Goal: Transaction & Acquisition: Purchase product/service

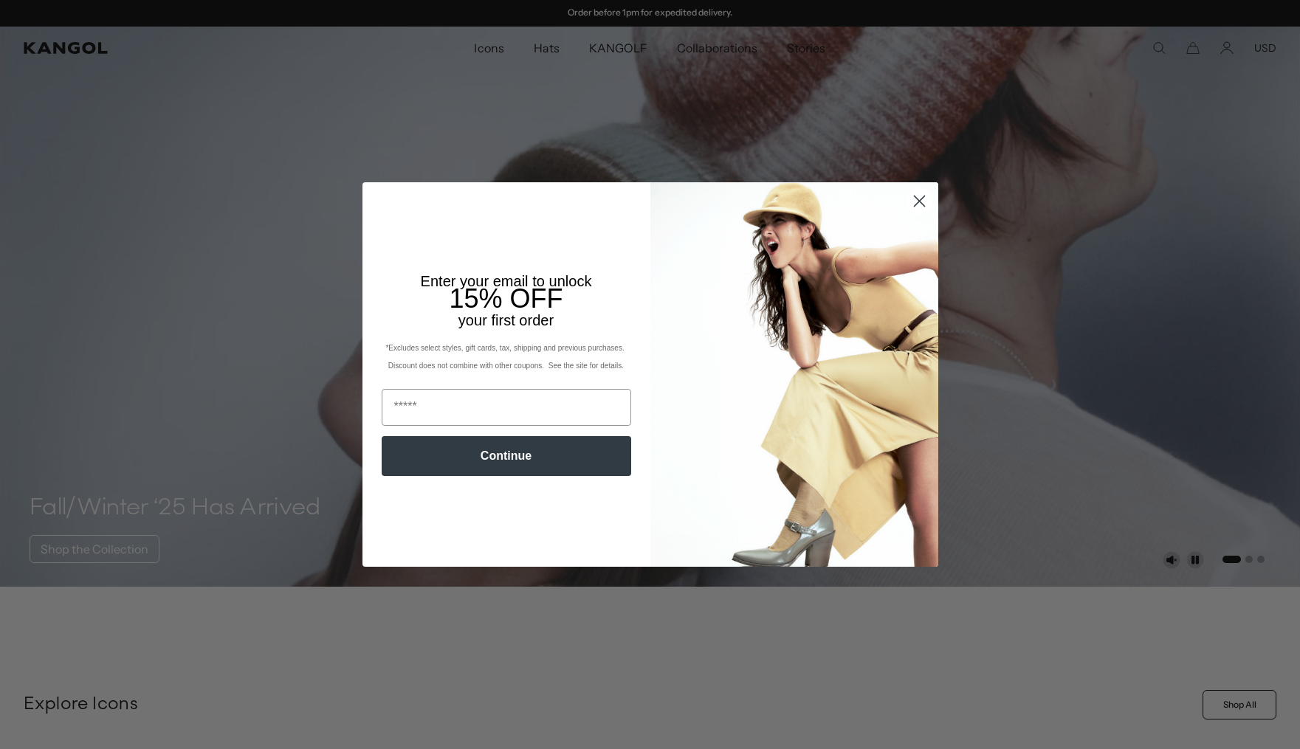
click at [923, 204] on circle "Close dialog" at bounding box center [918, 201] width 24 height 24
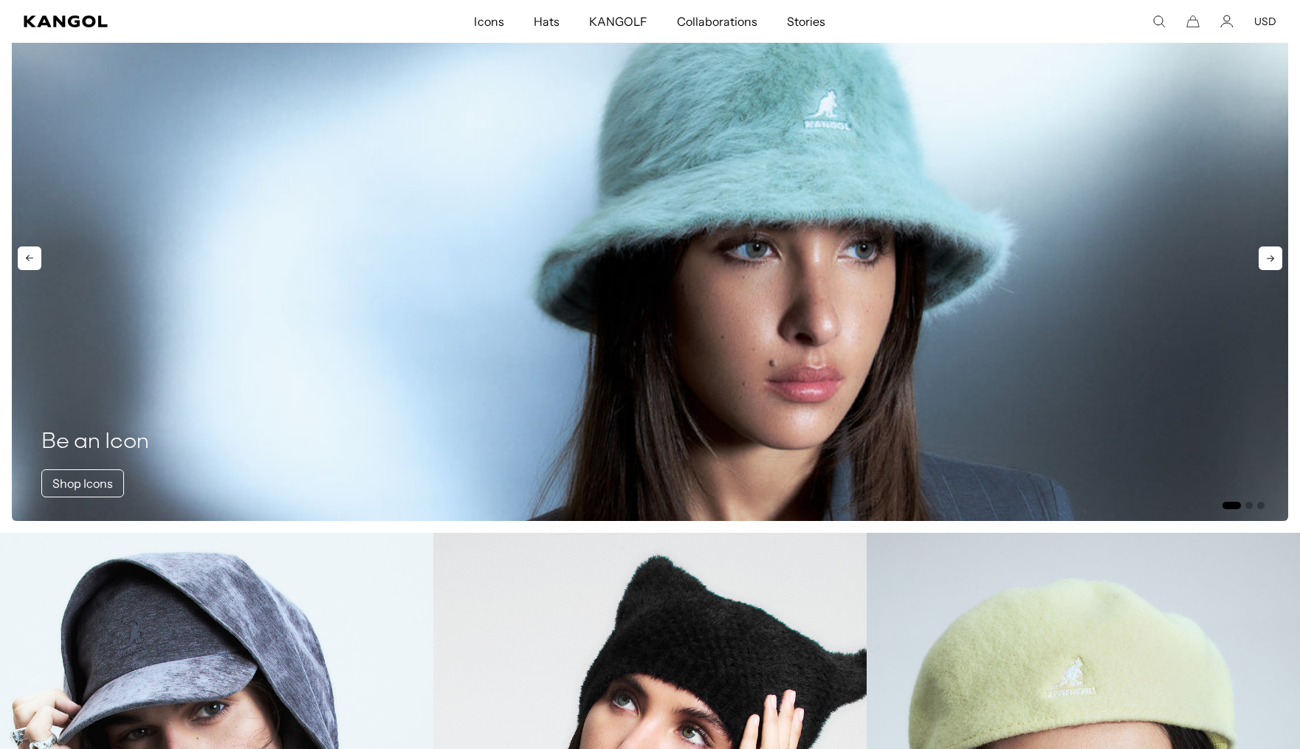
scroll to position [0, 304]
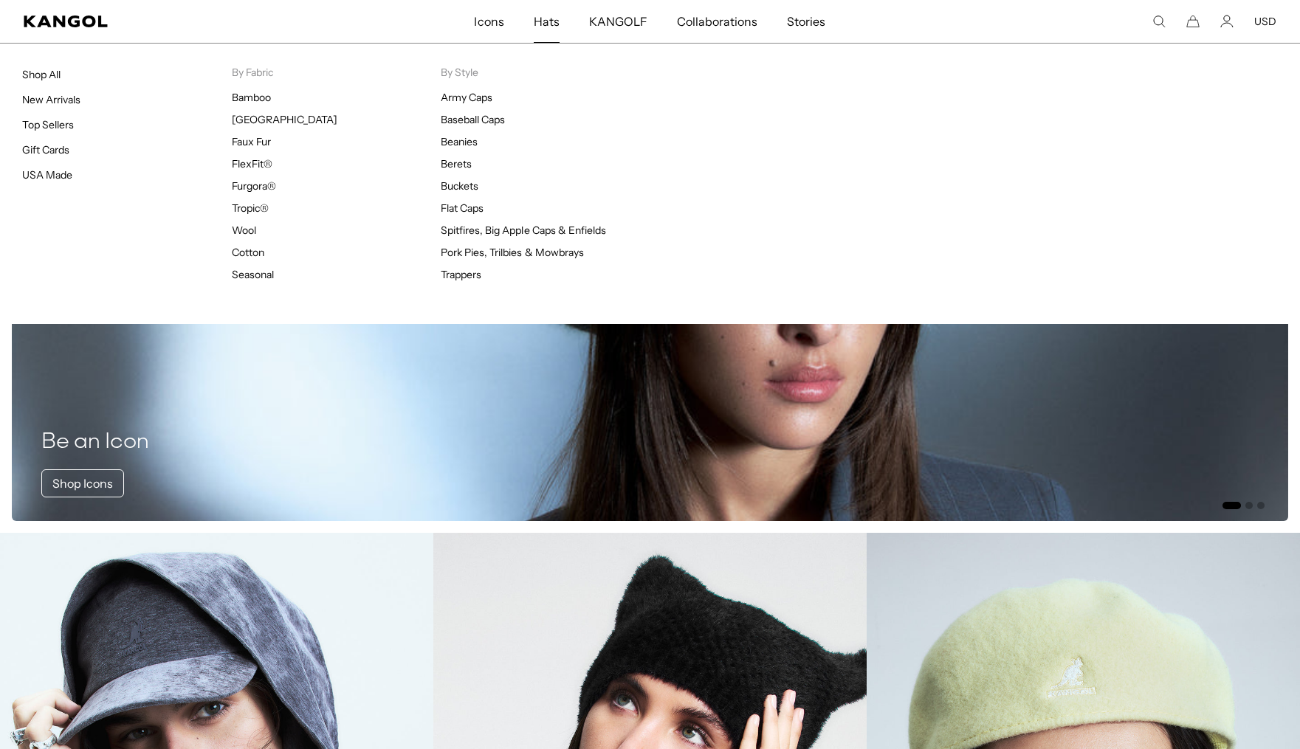
click at [543, 19] on span "Hats" at bounding box center [547, 21] width 26 height 43
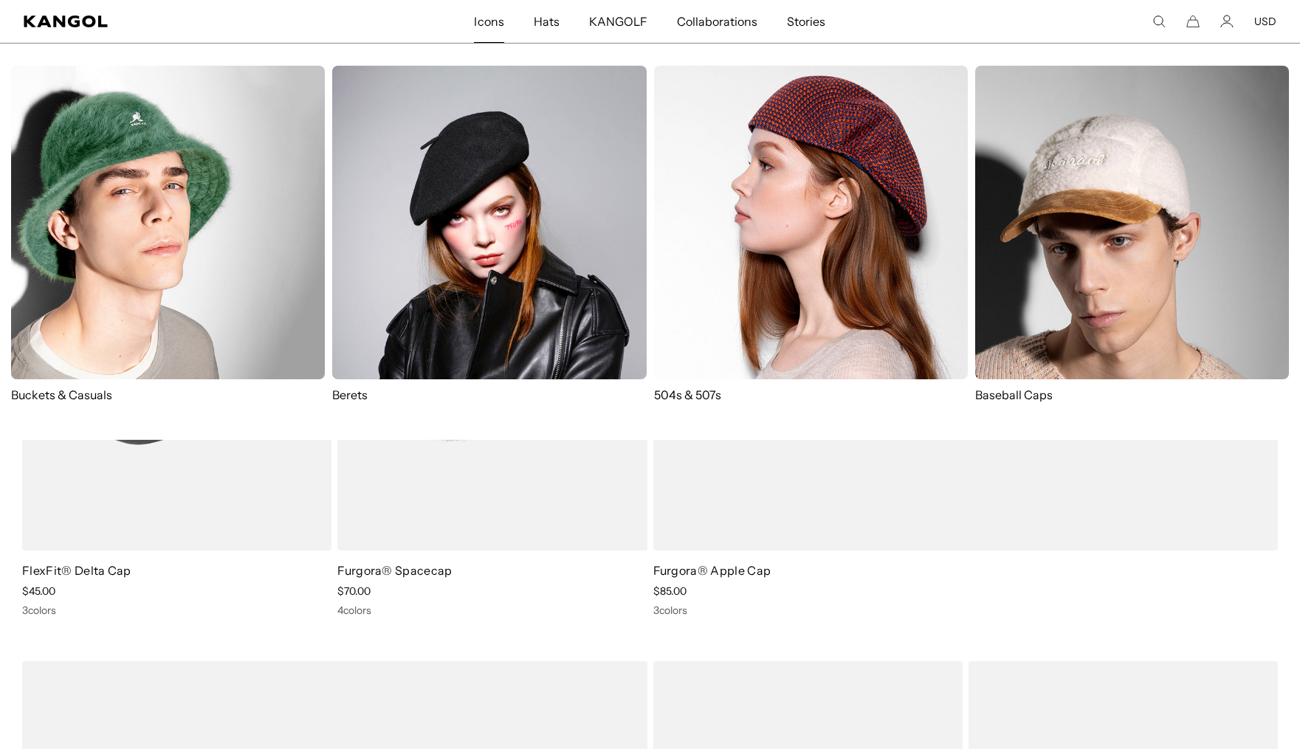
click at [482, 33] on span "Icons" at bounding box center [489, 21] width 30 height 43
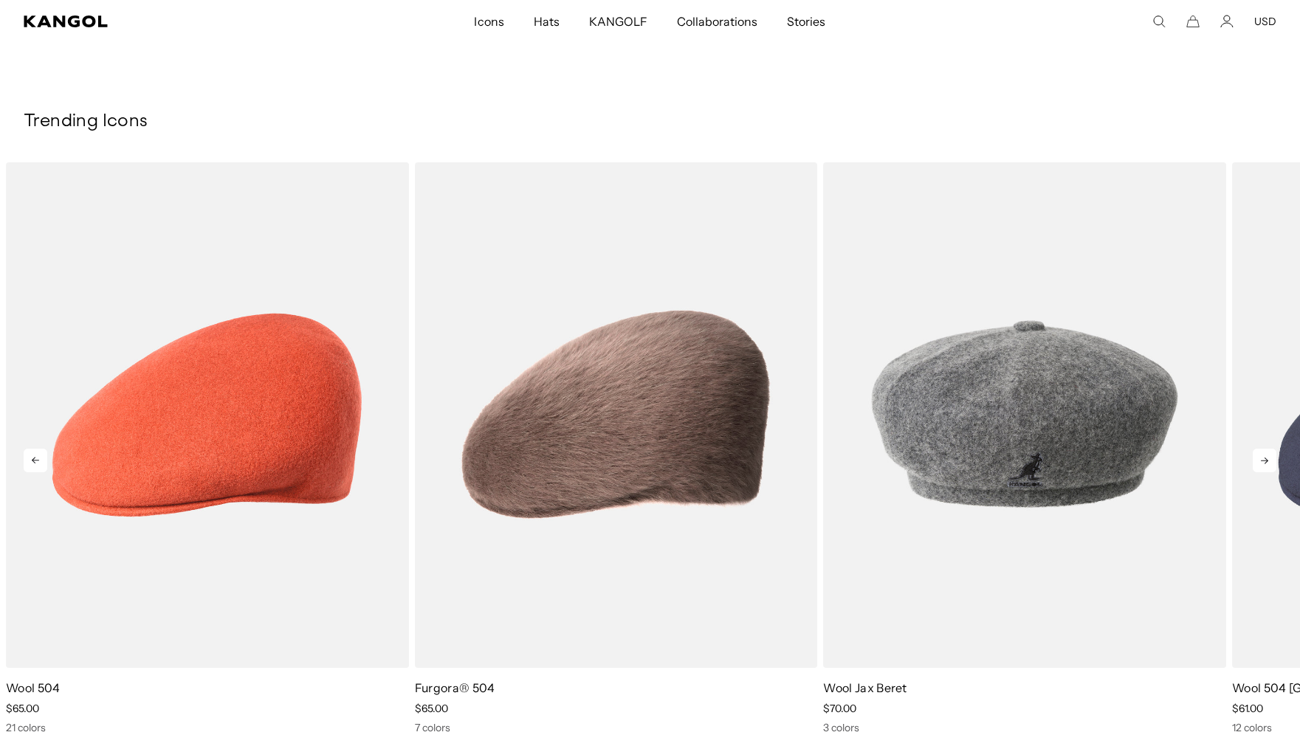
click at [1261, 455] on icon at bounding box center [1264, 461] width 24 height 24
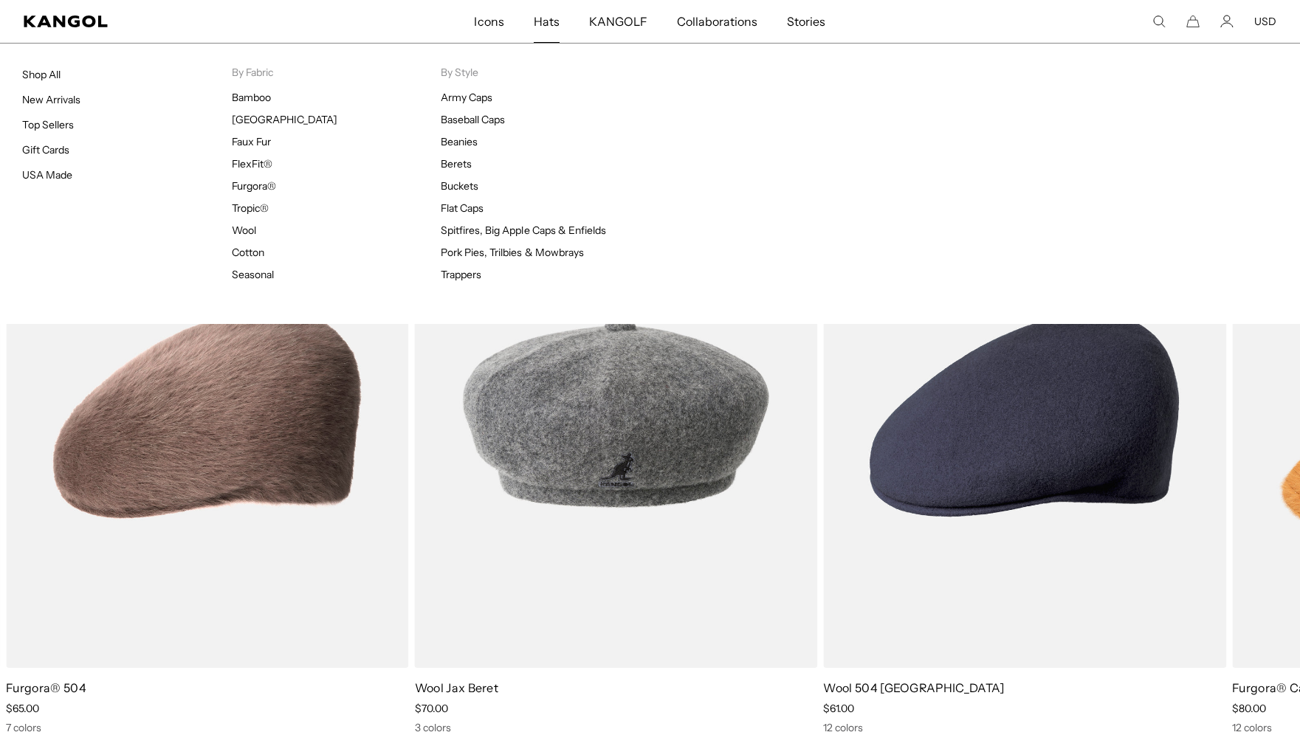
scroll to position [0, 304]
click at [560, 24] on link "Hats" at bounding box center [546, 21] width 55 height 43
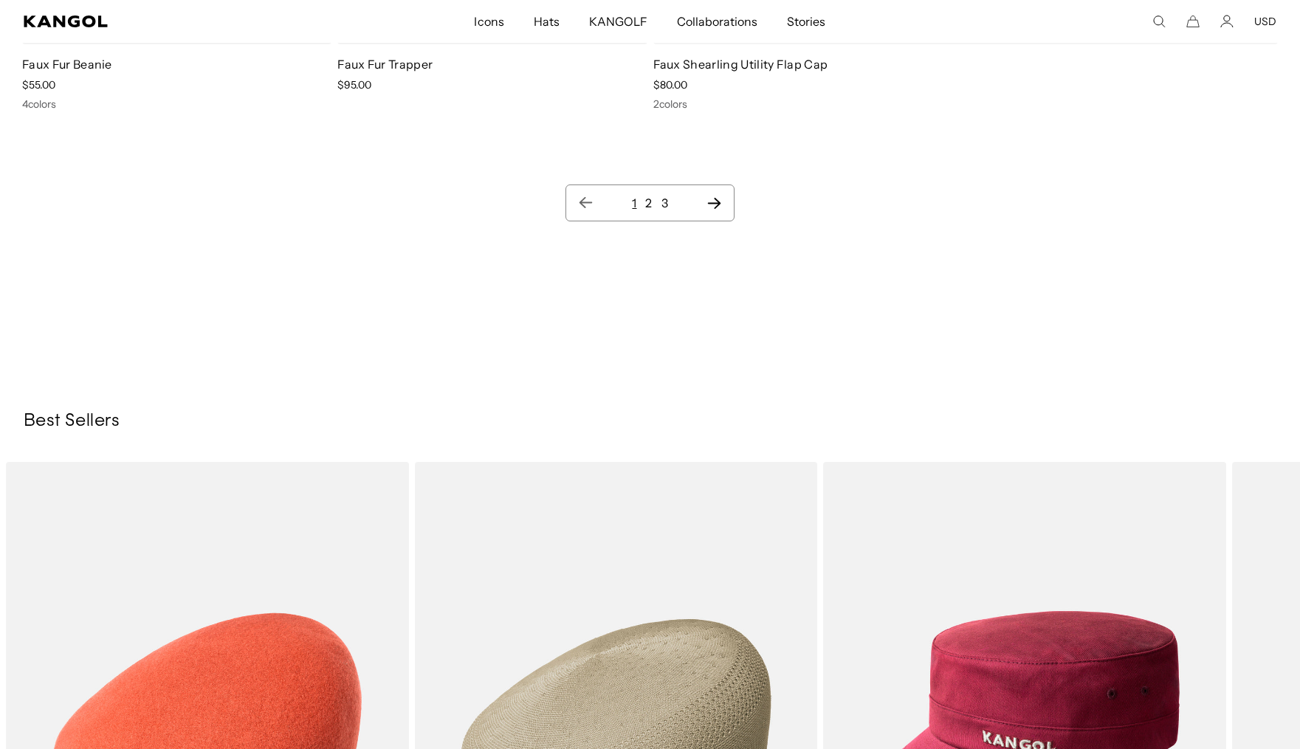
click at [717, 201] on icon "Next page" at bounding box center [713, 203] width 13 height 11
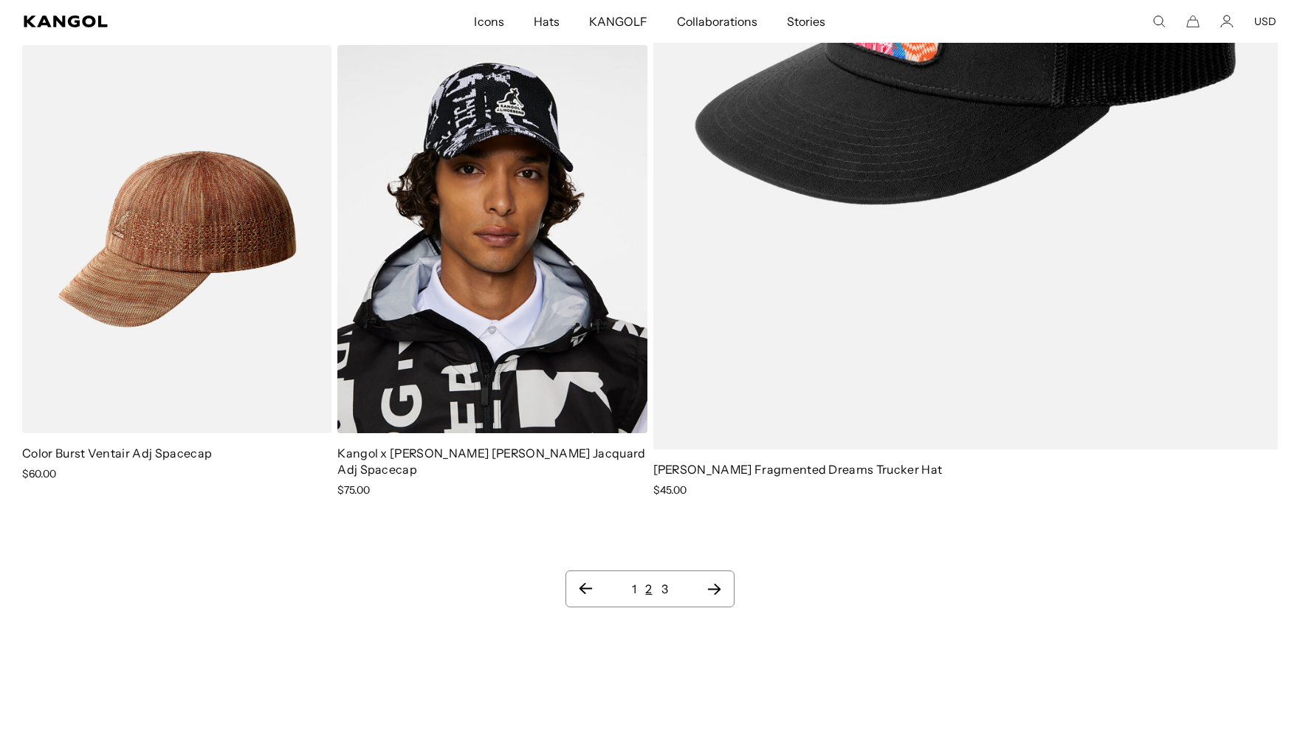
click at [703, 580] on ul "1 2 3" at bounding box center [649, 589] width 143 height 18
click at [710, 582] on icon "Next page" at bounding box center [713, 589] width 15 height 15
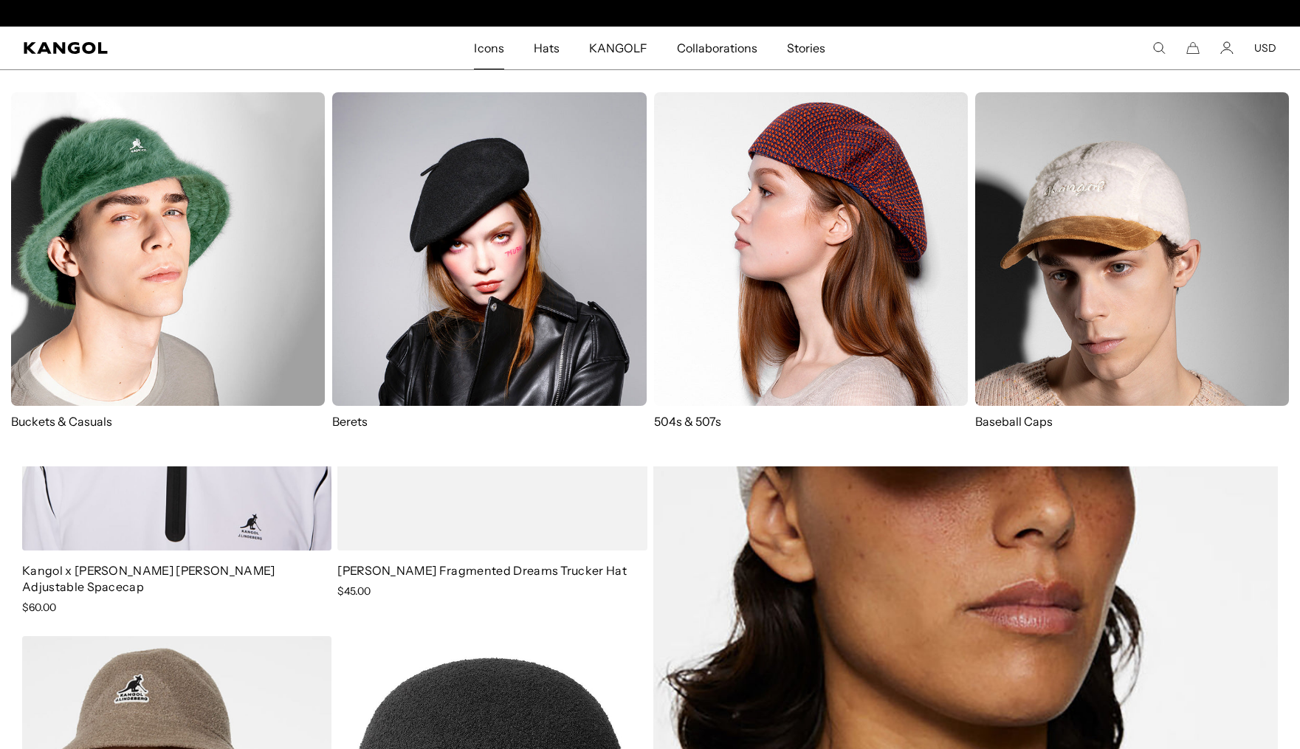
scroll to position [0, 304]
click at [744, 269] on img at bounding box center [811, 249] width 314 height 314
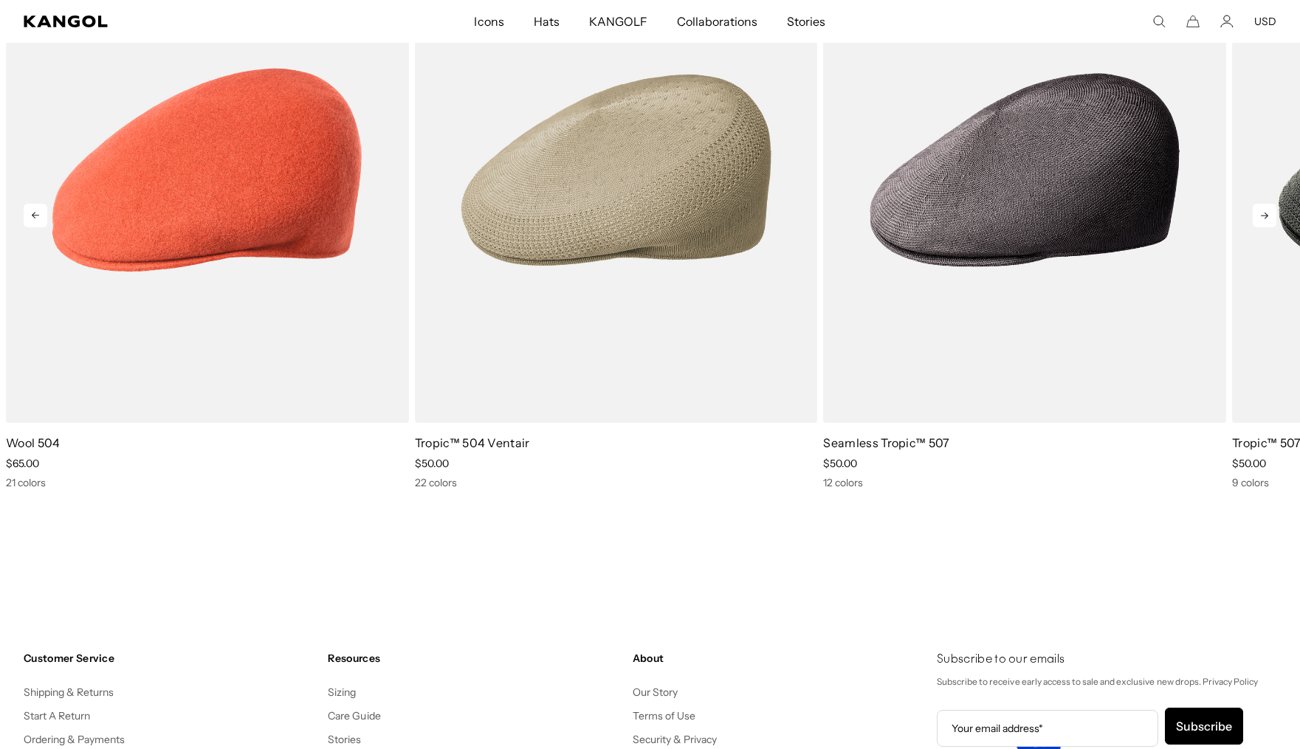
click at [1256, 221] on icon at bounding box center [1264, 216] width 24 height 24
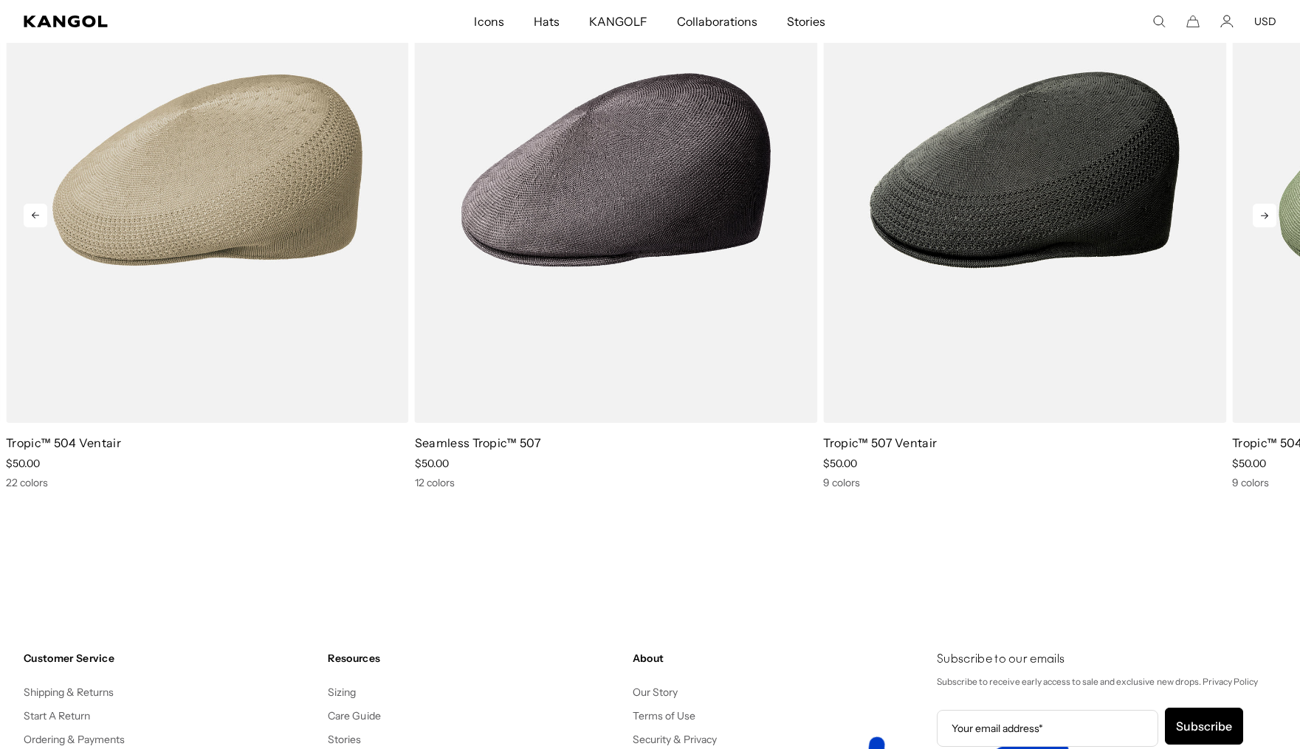
click at [1256, 221] on icon at bounding box center [1264, 216] width 24 height 24
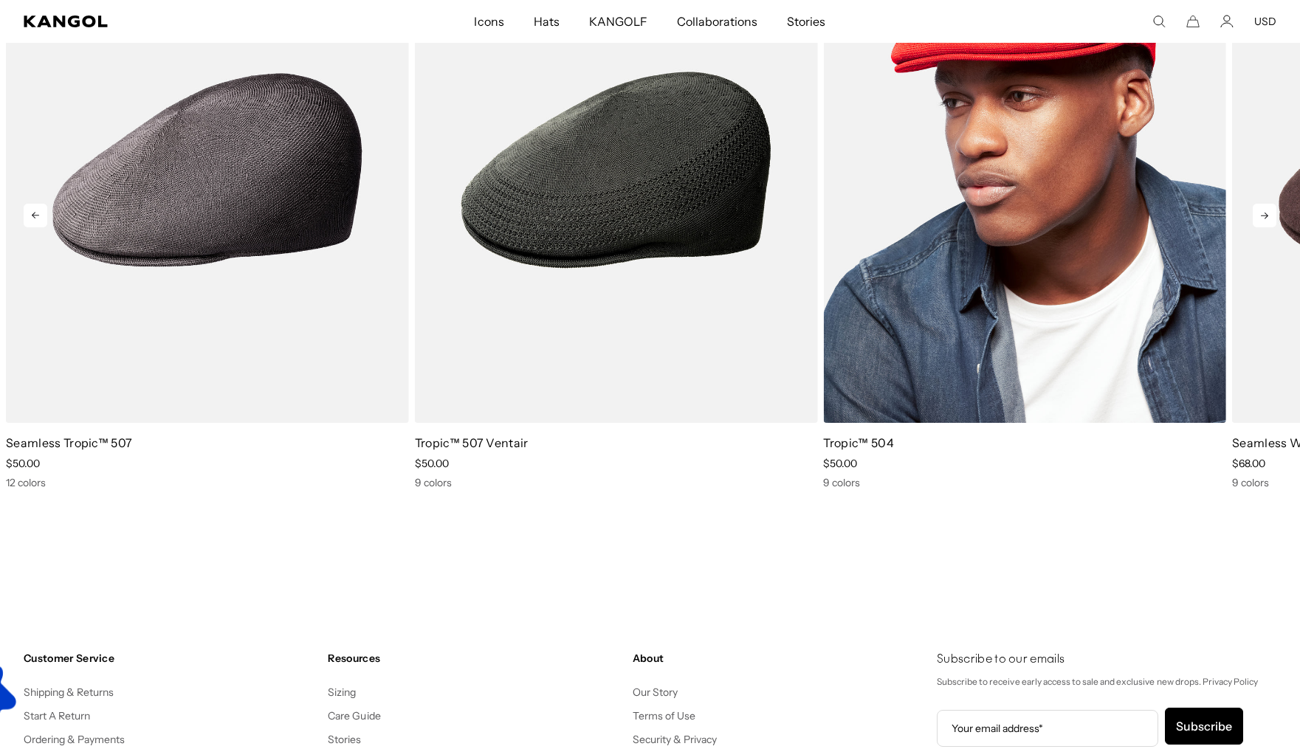
scroll to position [0, 304]
